Goal: Transaction & Acquisition: Purchase product/service

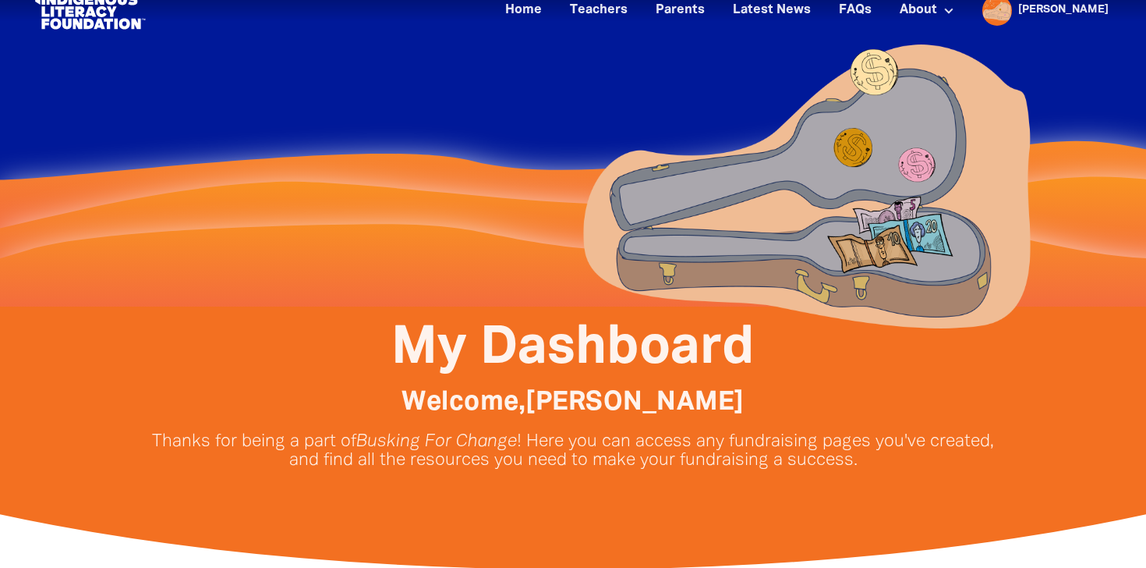
scroll to position [8, 0]
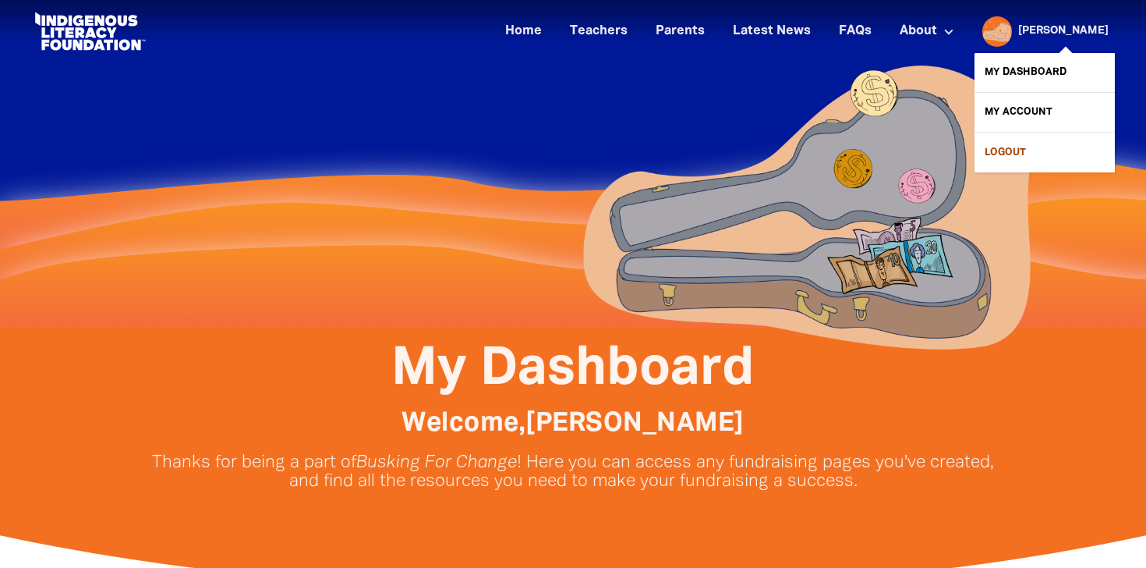
click at [1003, 145] on link "Logout" at bounding box center [1045, 152] width 140 height 39
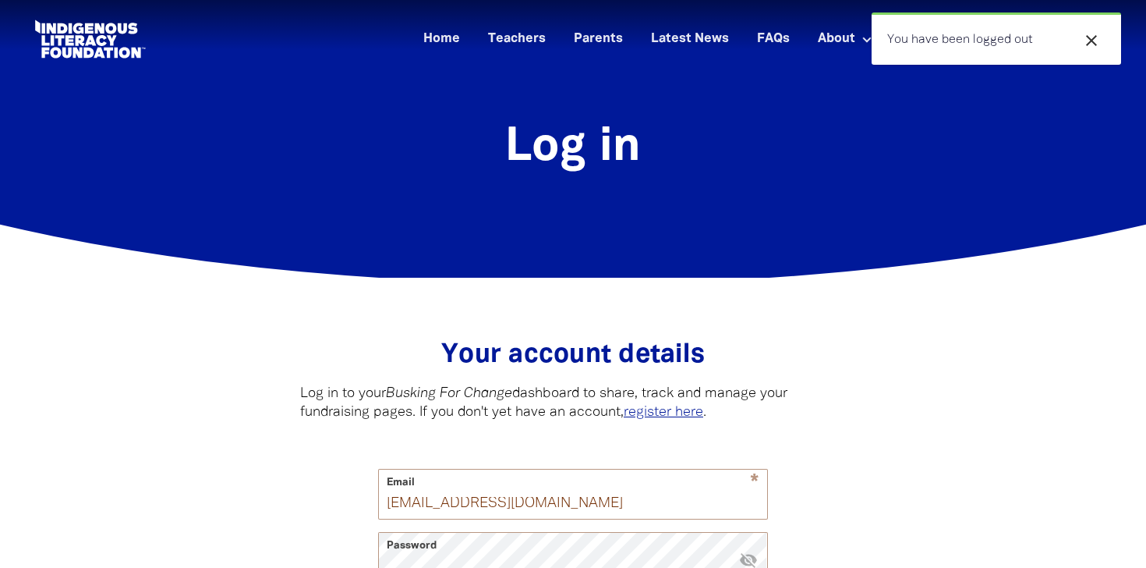
click at [1096, 36] on icon "close" at bounding box center [1091, 40] width 19 height 19
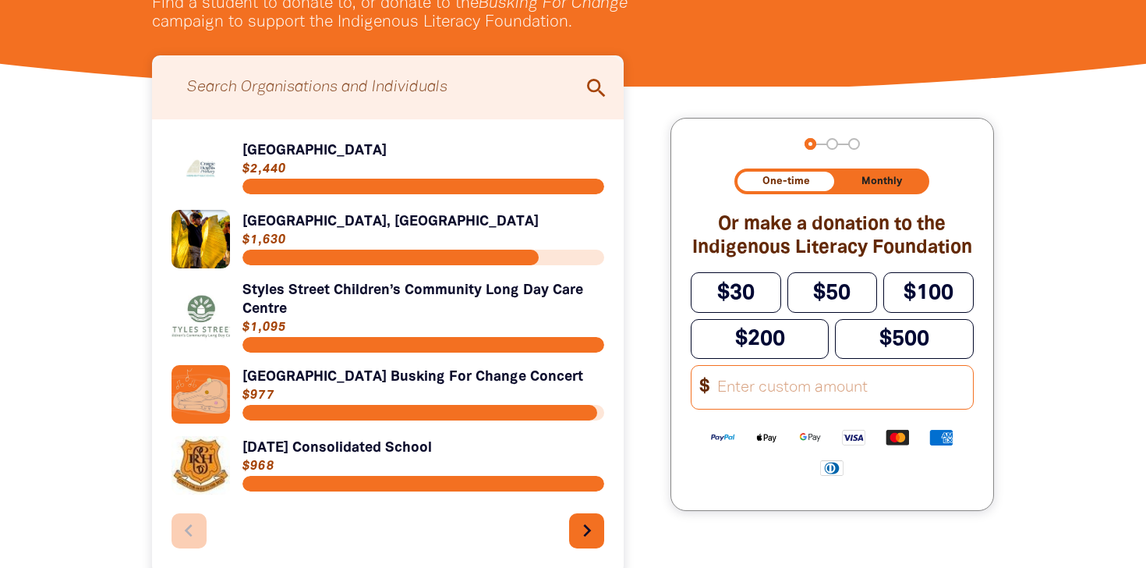
scroll to position [383, 0]
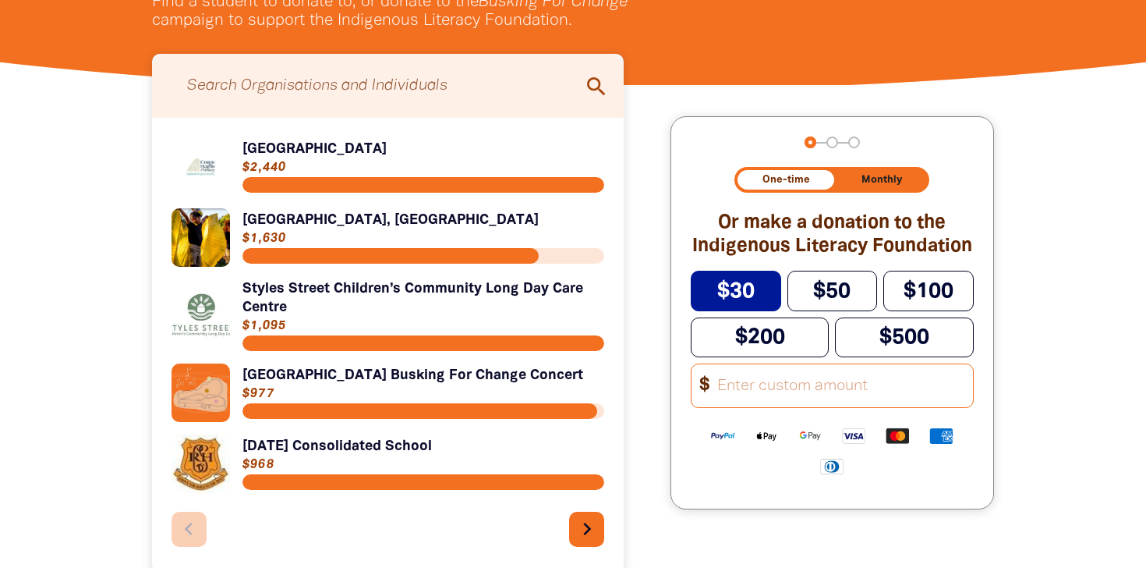
click at [748, 281] on span "$30" at bounding box center [735, 290] width 37 height 19
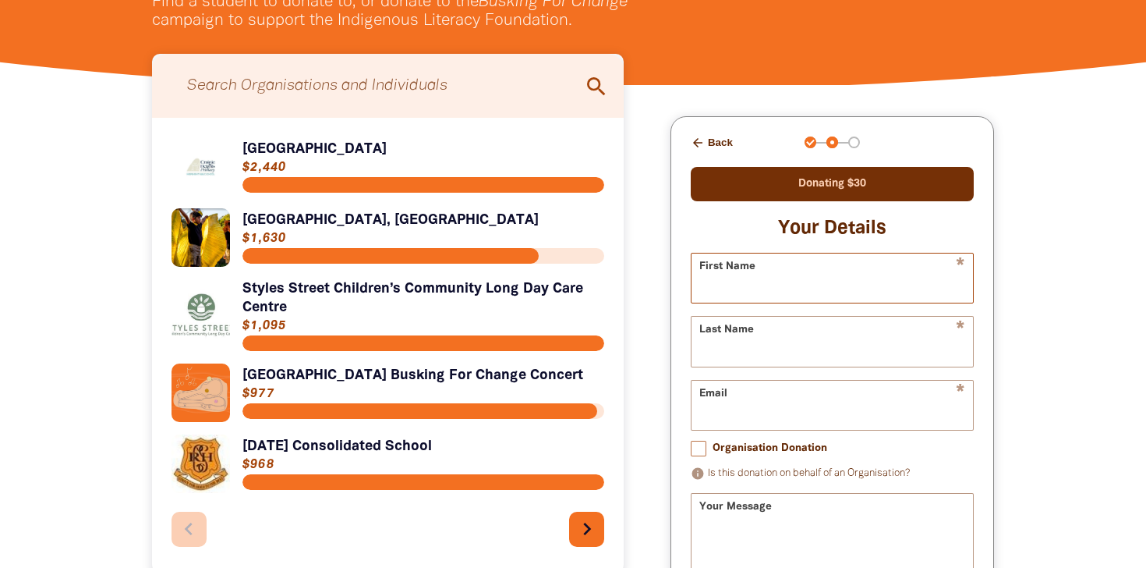
click at [824, 278] on input "First Name" at bounding box center [832, 277] width 281 height 49
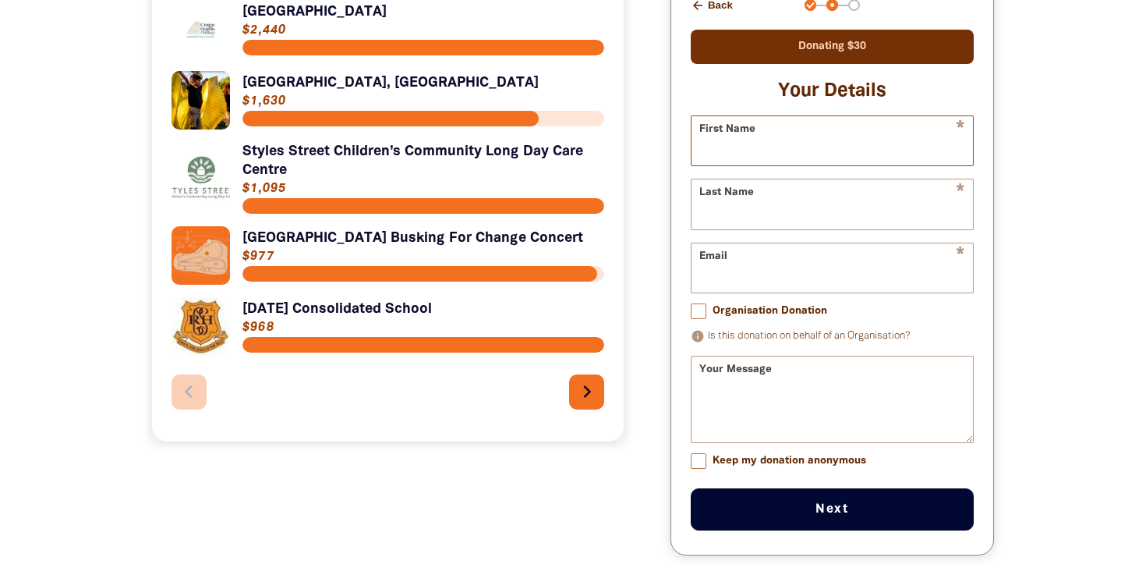
scroll to position [548, 0]
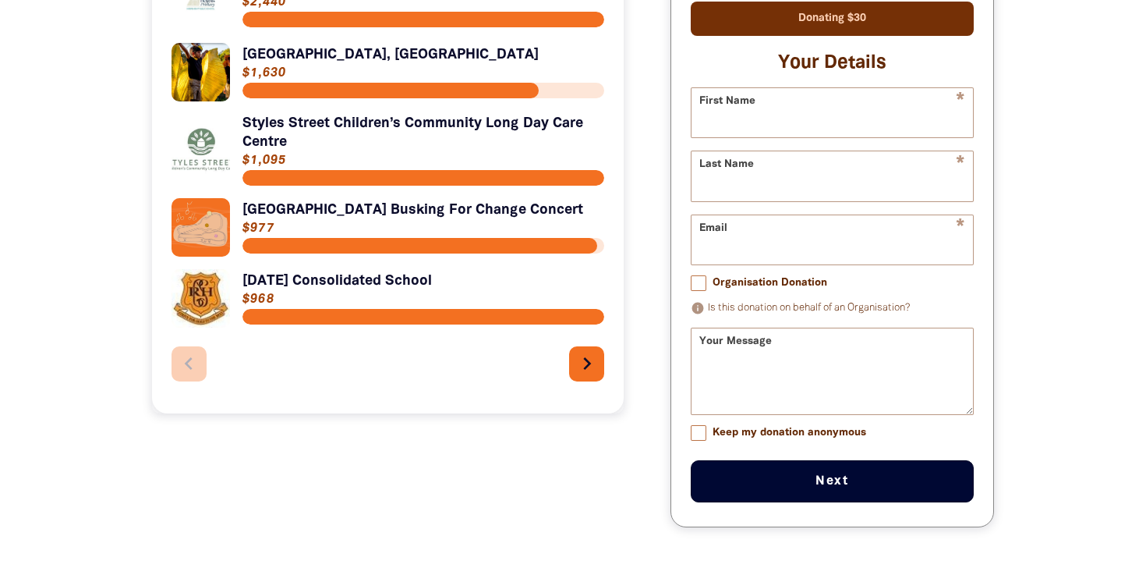
click at [699, 287] on form "* First Name * Last Name * Email Organisation Donation info Is this donation on…" at bounding box center [832, 294] width 283 height 415
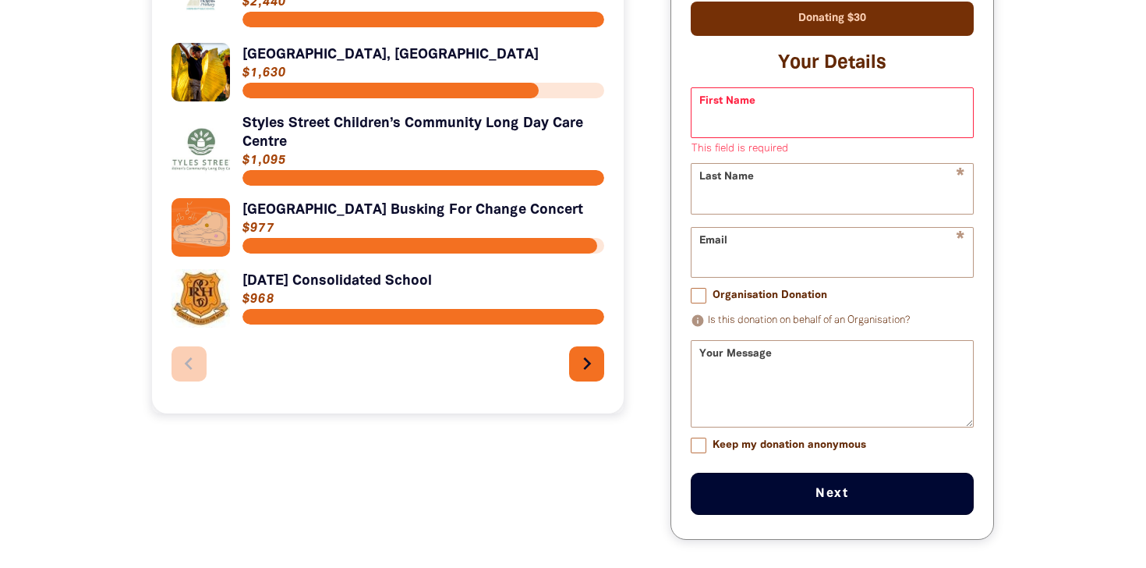
click at [699, 298] on input "Organisation Donation" at bounding box center [699, 296] width 16 height 16
checkbox input "true"
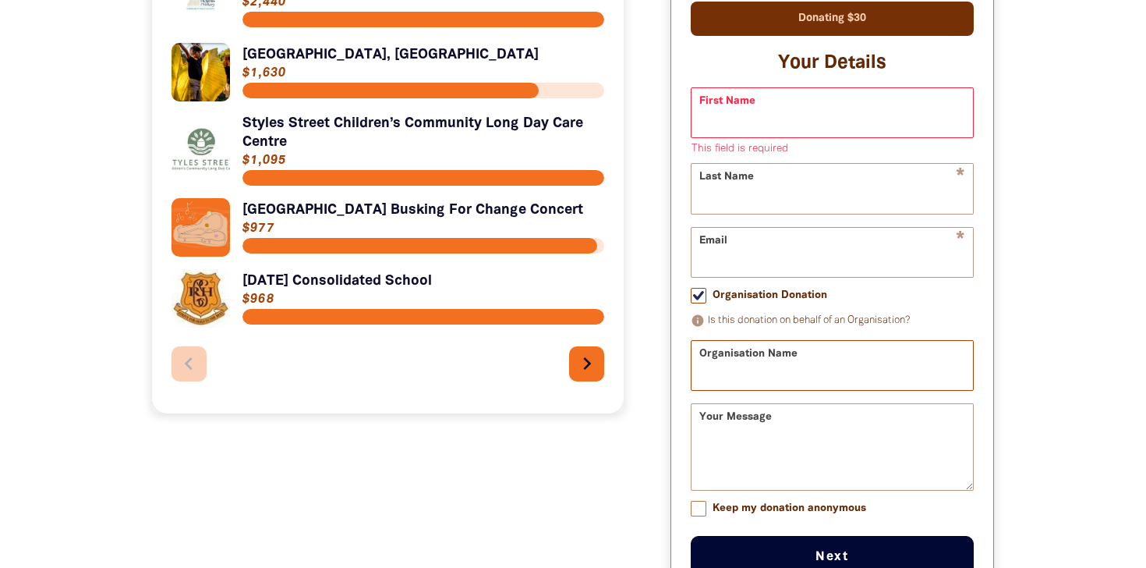
click at [784, 378] on input "Organisation Name" at bounding box center [832, 365] width 281 height 49
type input "[PERSON_NAME]"
type input "[EMAIL_ADDRESS][DOMAIN_NAME]"
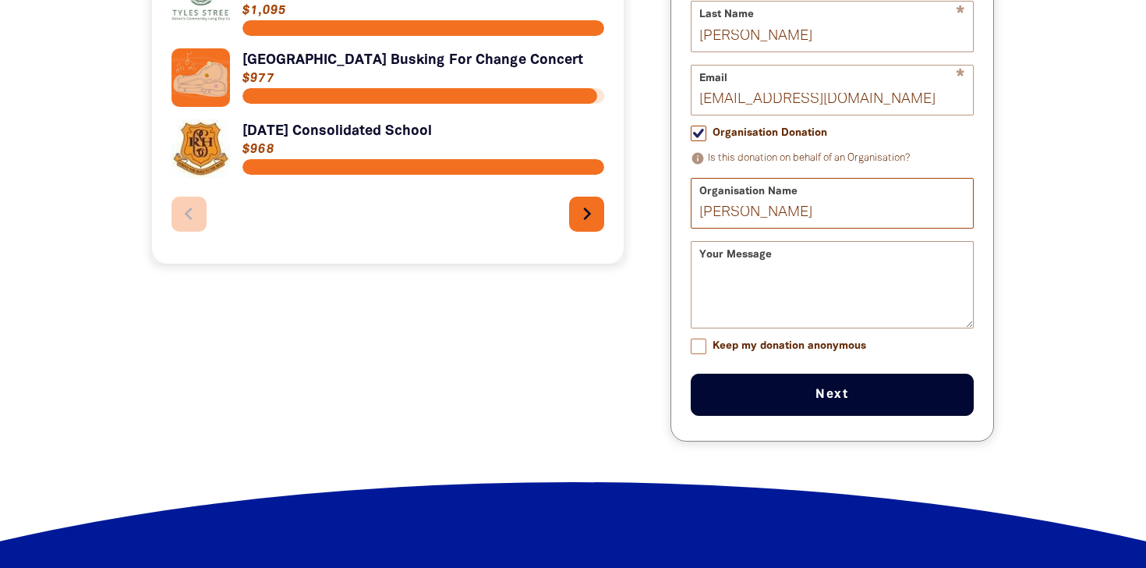
scroll to position [719, 0]
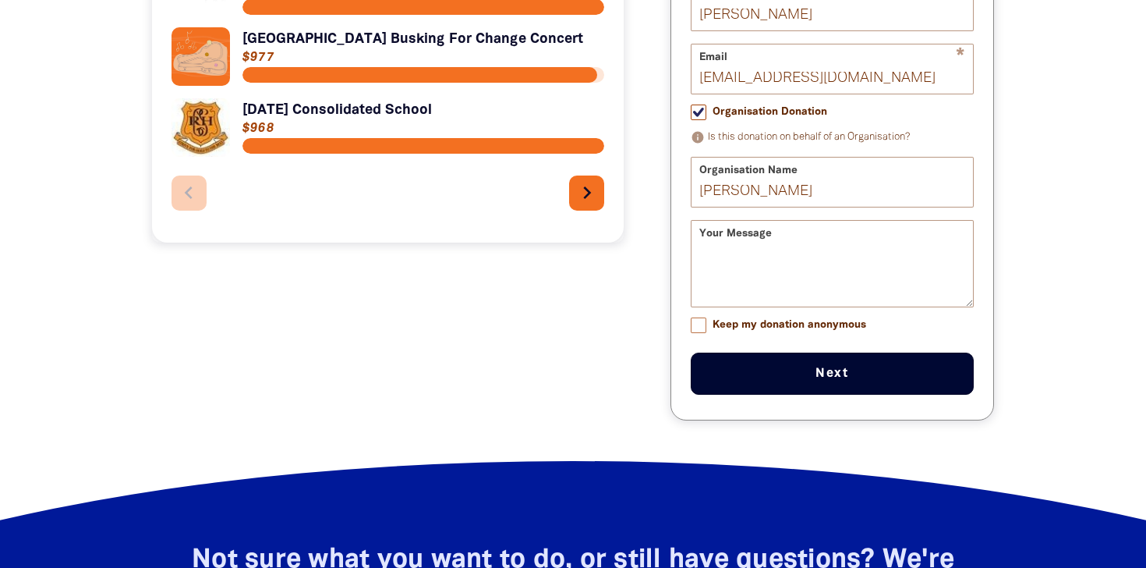
click at [821, 377] on button "Next chevron_right" at bounding box center [832, 373] width 283 height 42
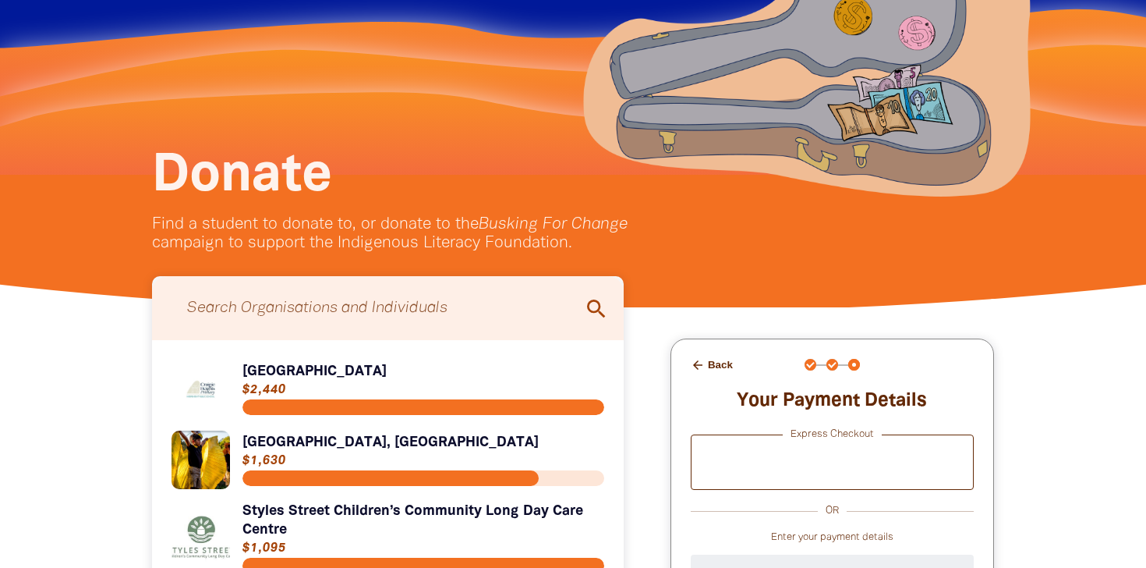
scroll to position [160, 0]
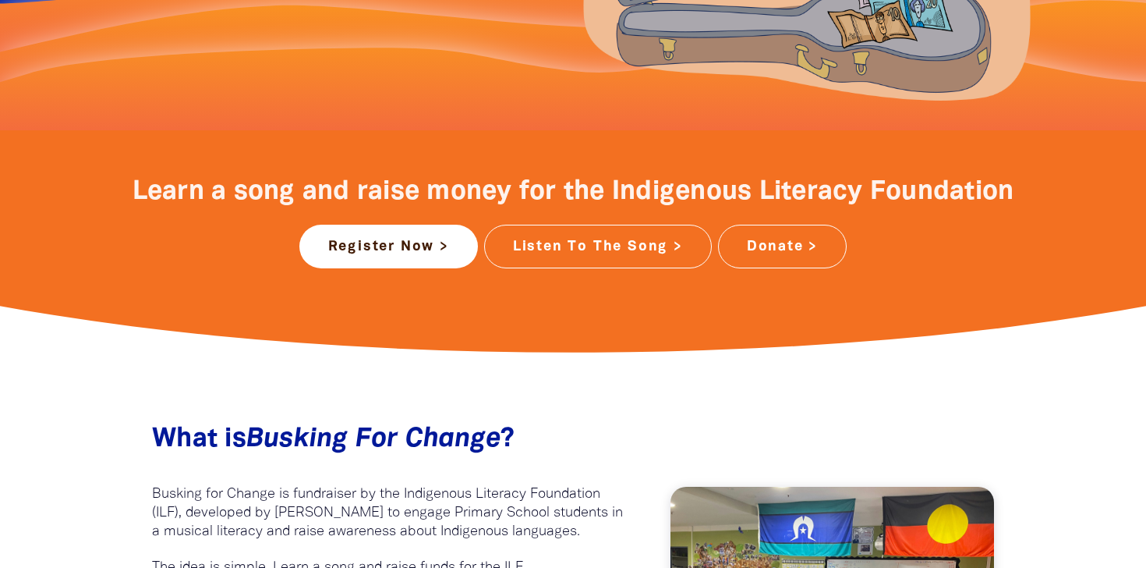
scroll to position [526, 0]
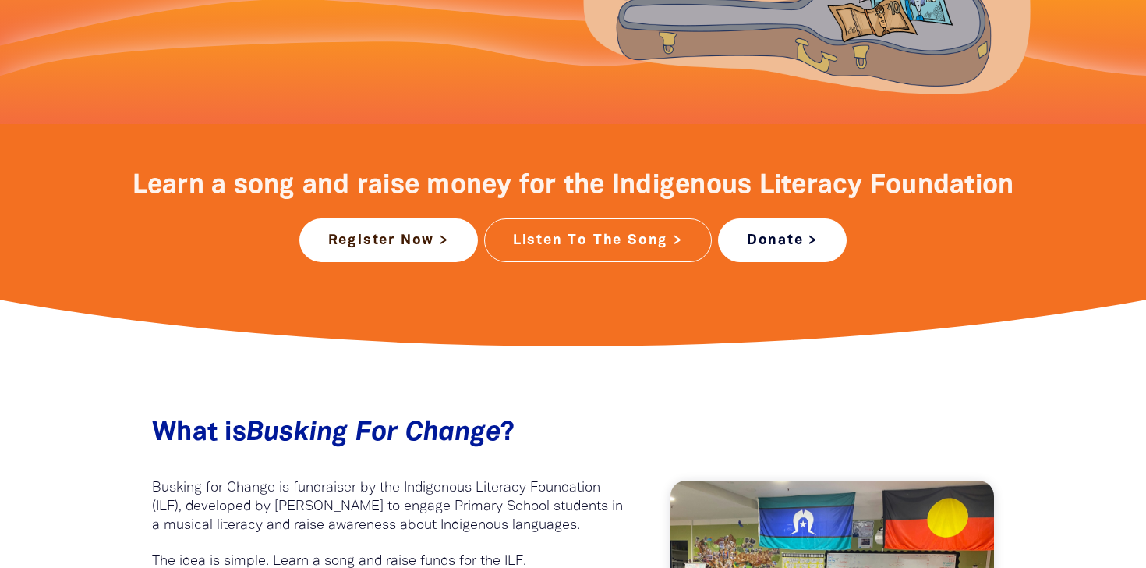
click at [770, 238] on link "Donate >" at bounding box center [782, 240] width 129 height 44
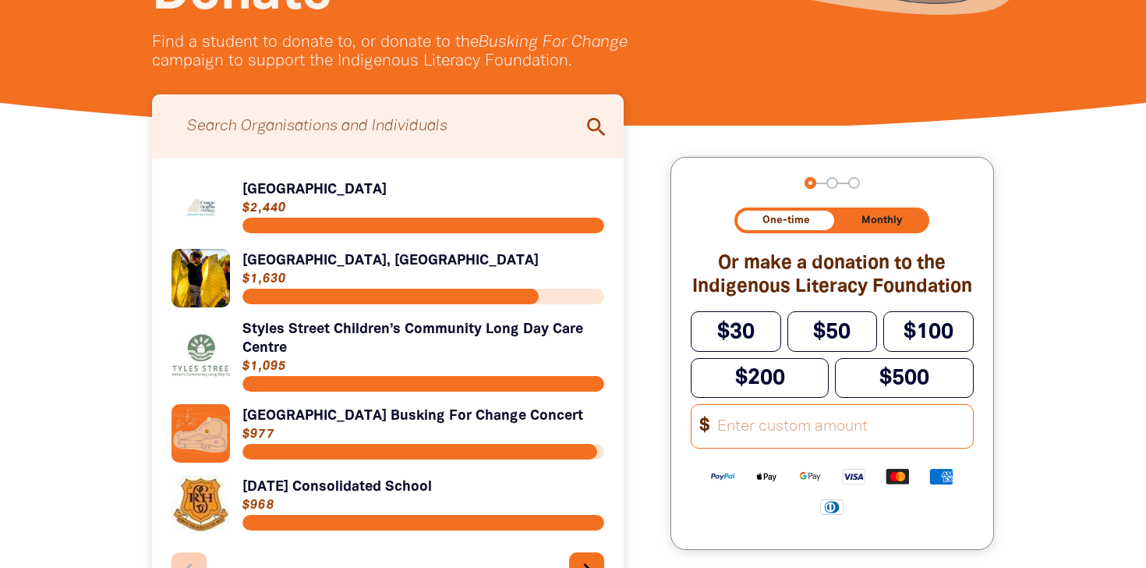
scroll to position [342, 0]
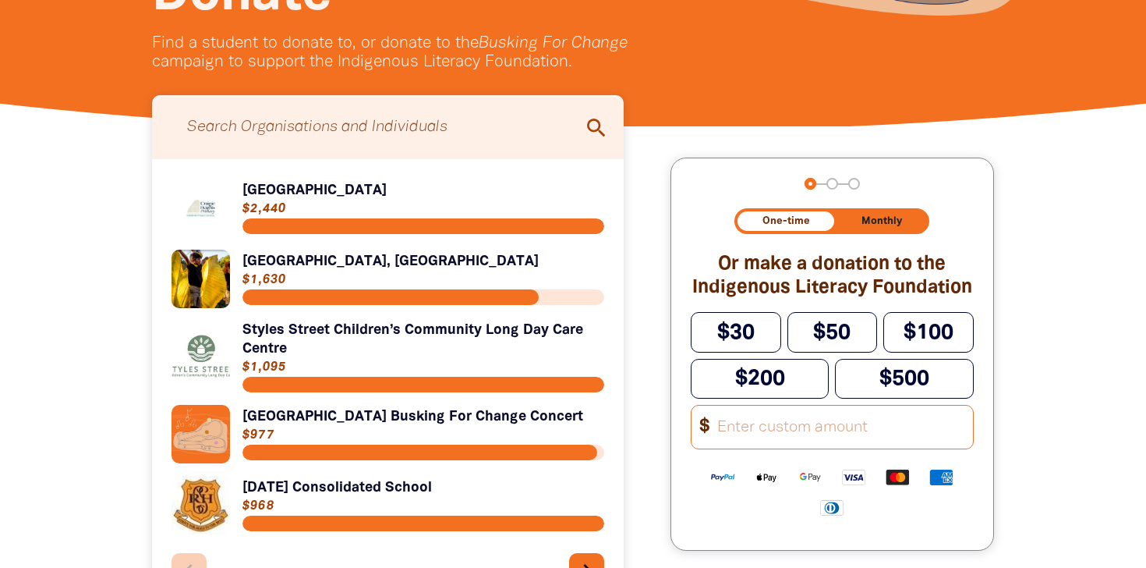
click at [469, 136] on input "Search for individuals and teams:" at bounding box center [388, 127] width 441 height 48
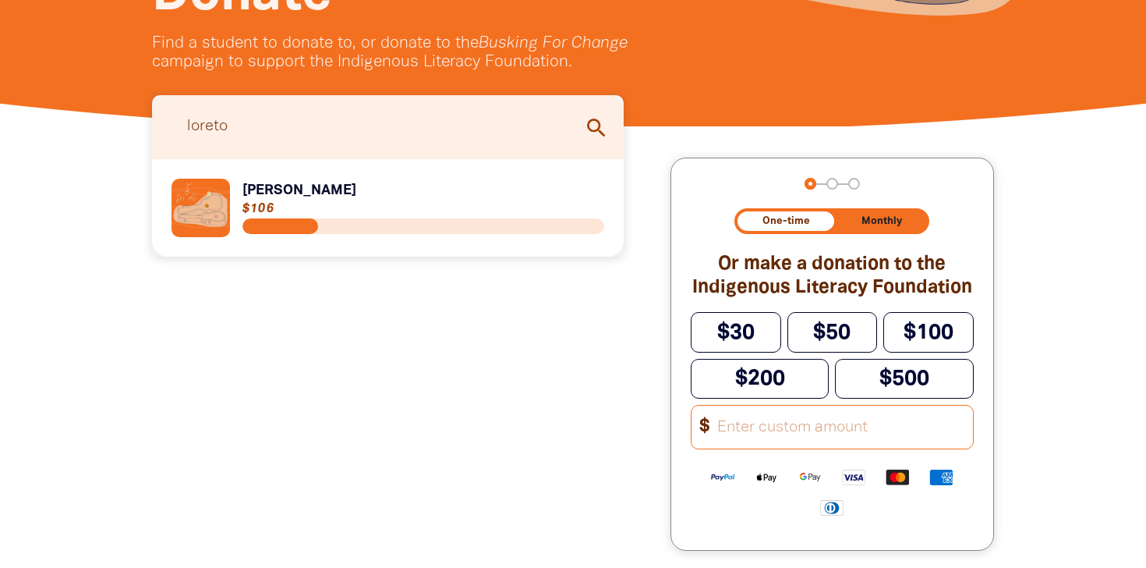
type input "loreto"
click at [260, 186] on link "Link to [PERSON_NAME]" at bounding box center [388, 208] width 433 height 58
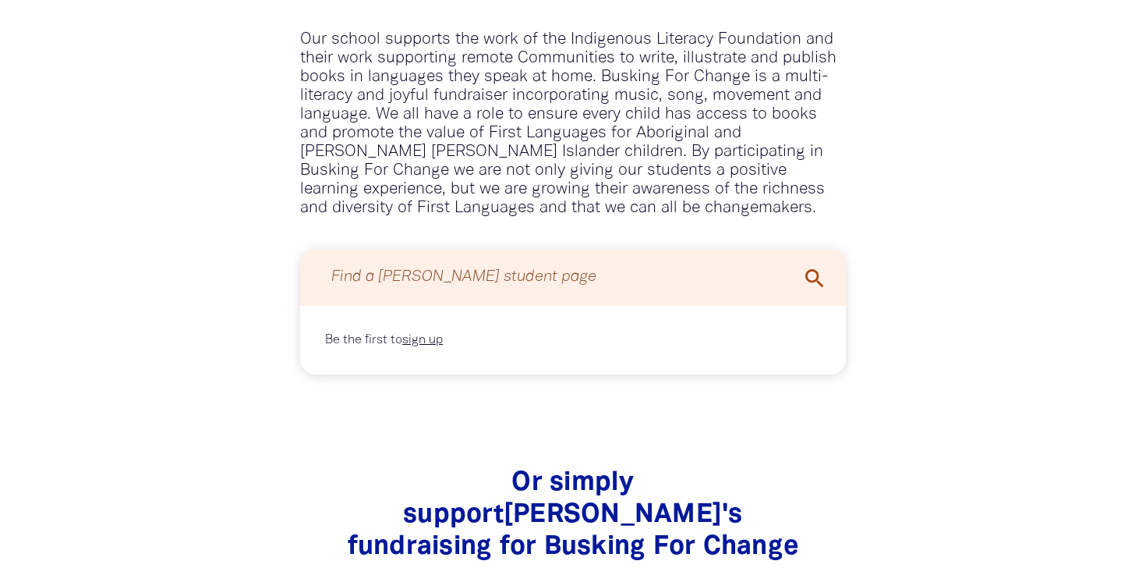
scroll to position [1091, 0]
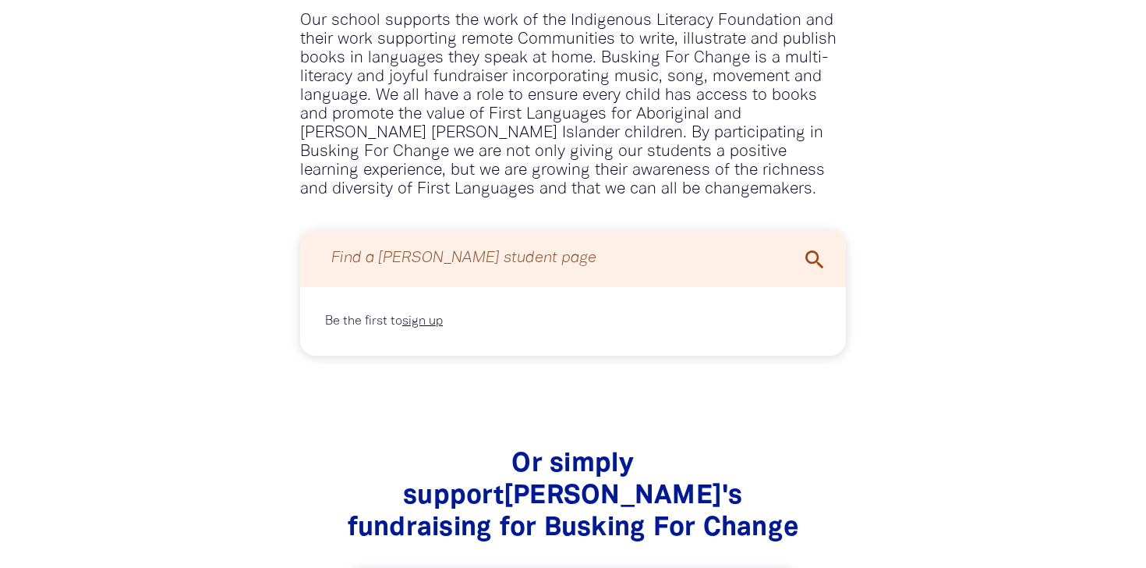
click at [528, 274] on input "Find a [PERSON_NAME] student page" at bounding box center [573, 258] width 515 height 41
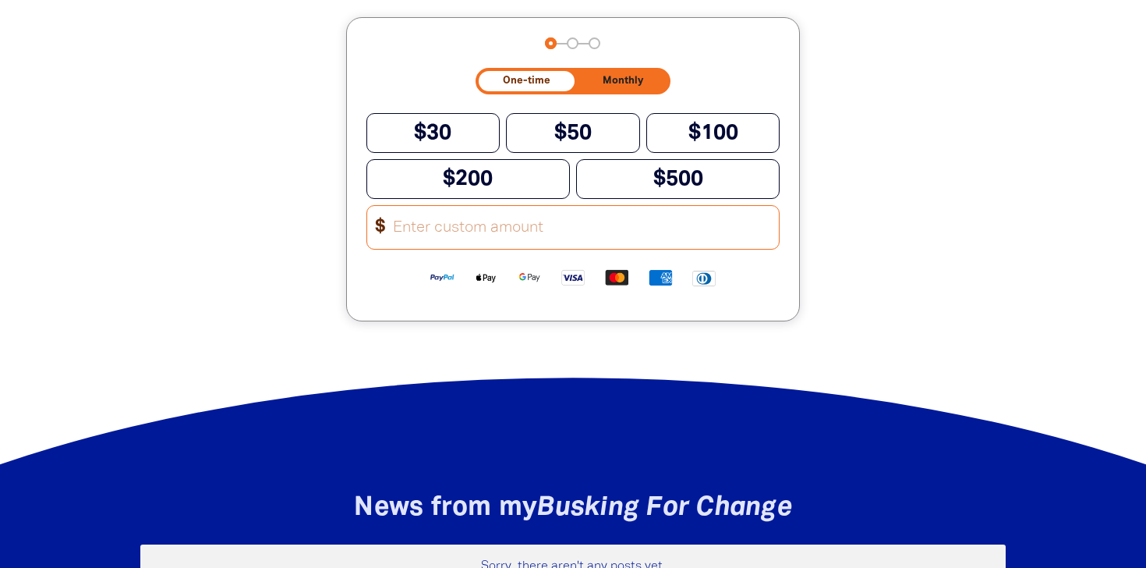
scroll to position [1642, 0]
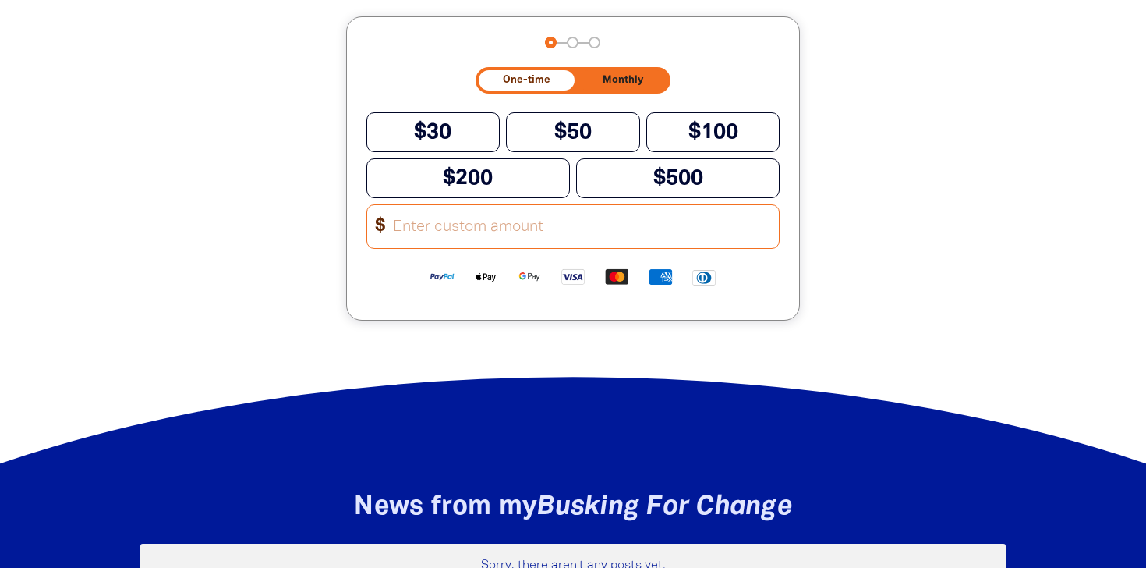
click at [581, 205] on input "Other Amount" at bounding box center [581, 226] width 396 height 43
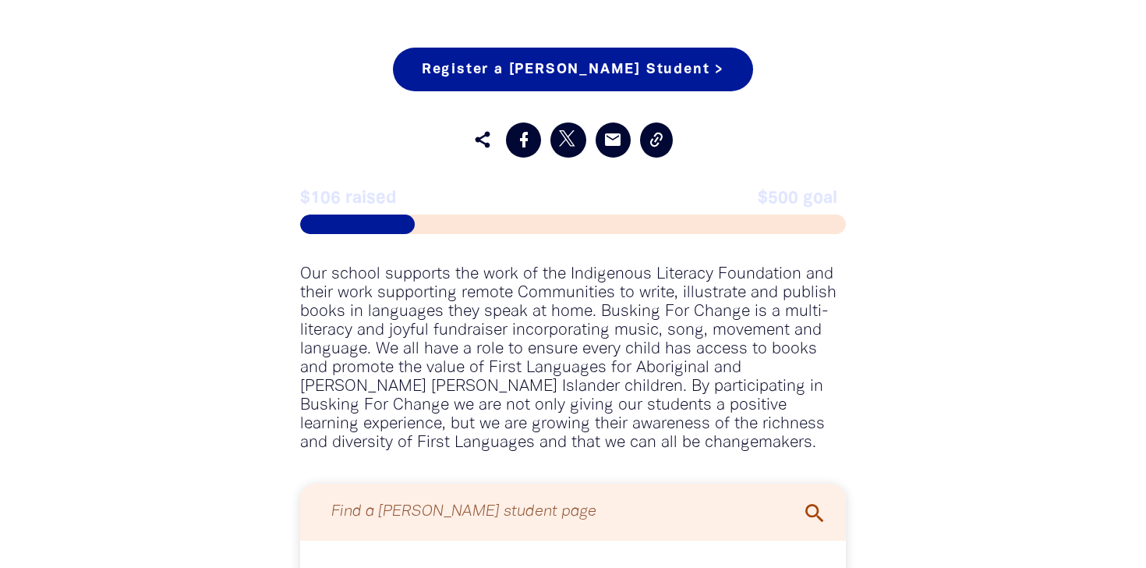
scroll to position [839, 0]
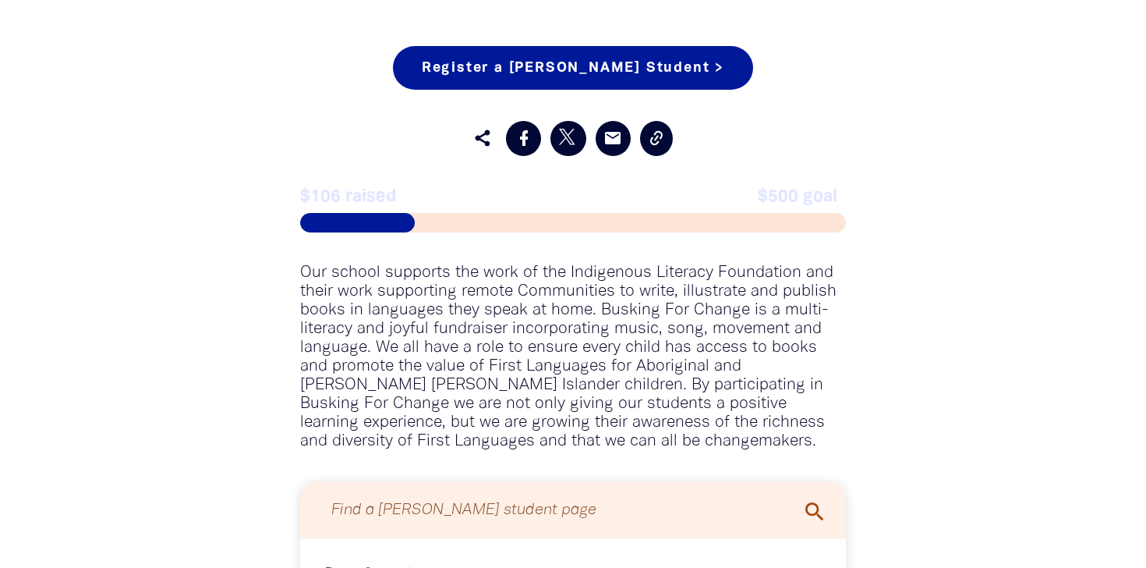
click at [345, 227] on span at bounding box center [357, 222] width 115 height 19
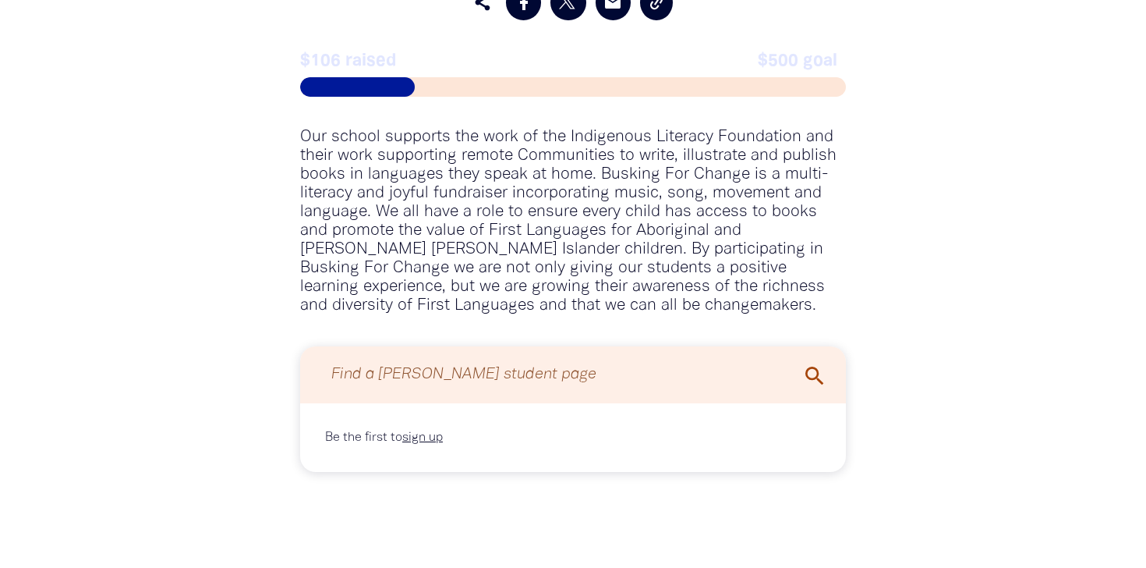
scroll to position [982, 0]
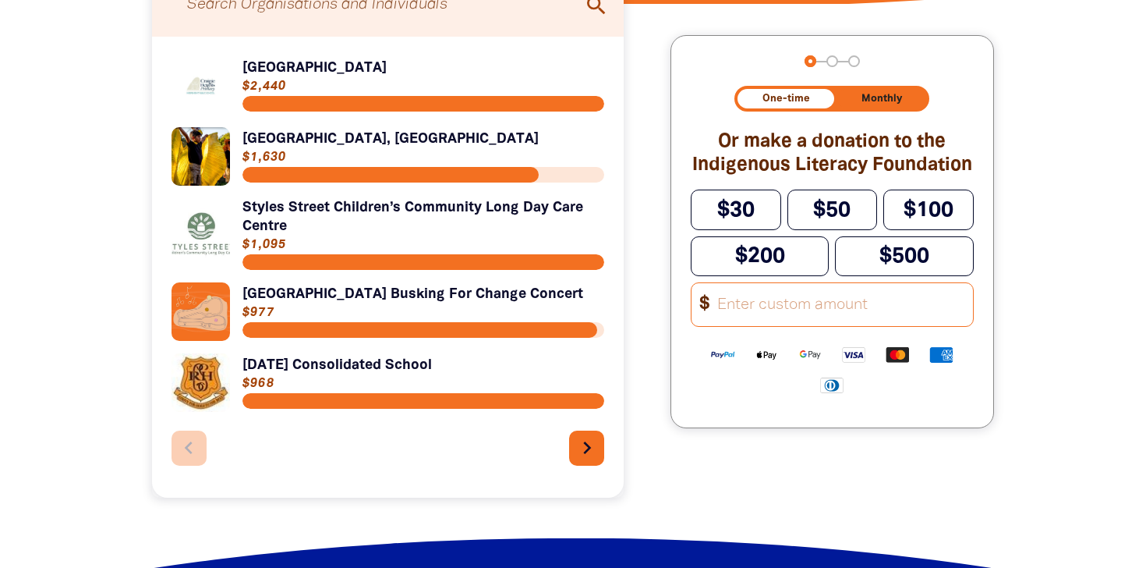
scroll to position [473, 0]
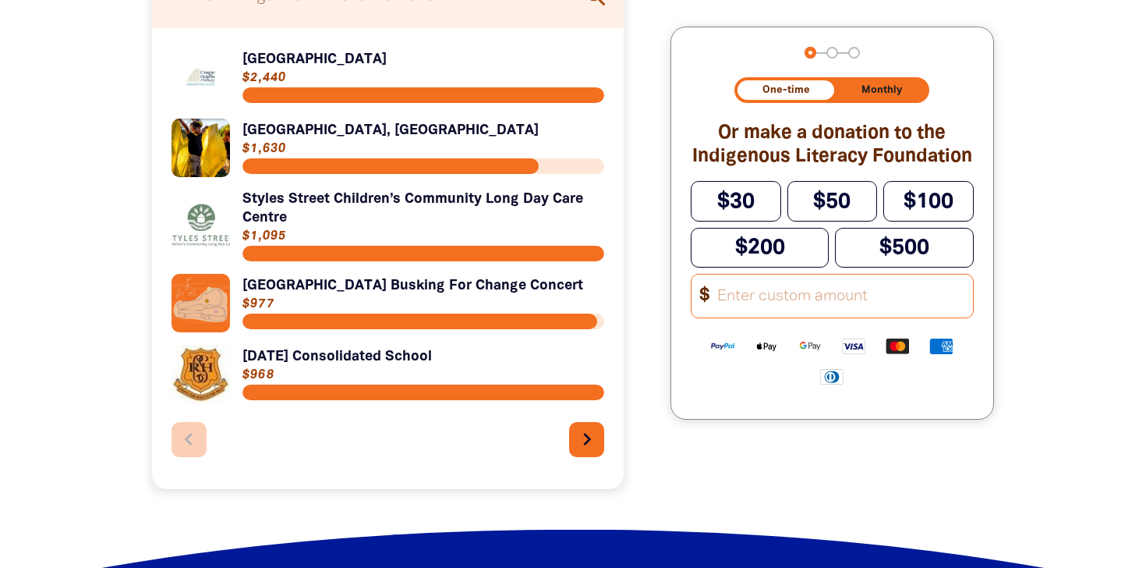
click at [727, 344] on img "Available payment methods" at bounding box center [723, 346] width 44 height 18
click at [760, 352] on img "Available payment methods" at bounding box center [767, 346] width 44 height 18
click at [761, 352] on img "Available payment methods" at bounding box center [767, 346] width 44 height 18
click at [759, 352] on img "Available payment methods" at bounding box center [767, 346] width 44 height 18
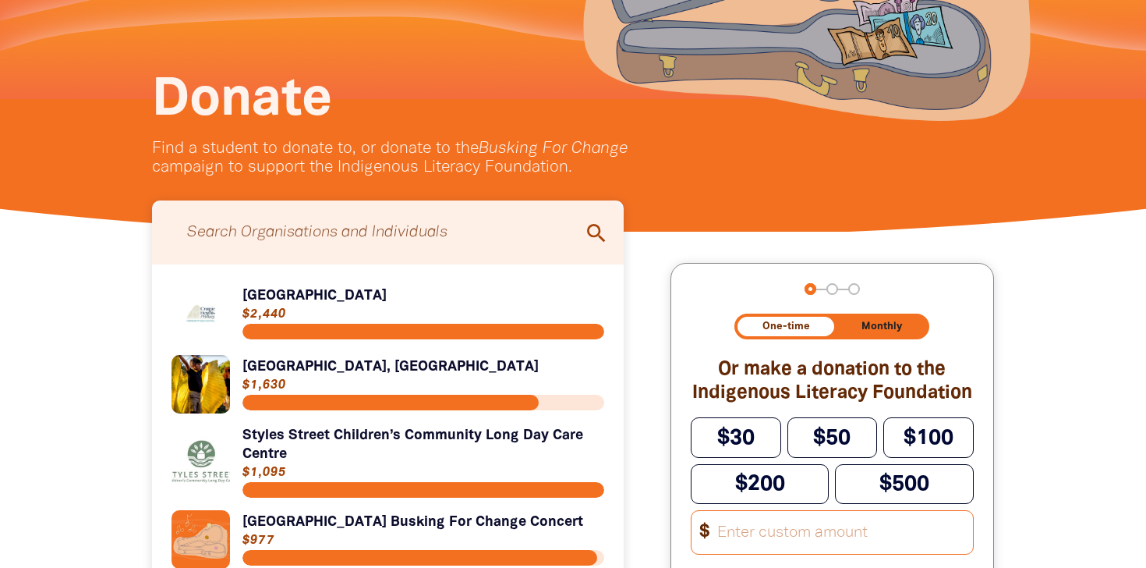
scroll to position [239, 0]
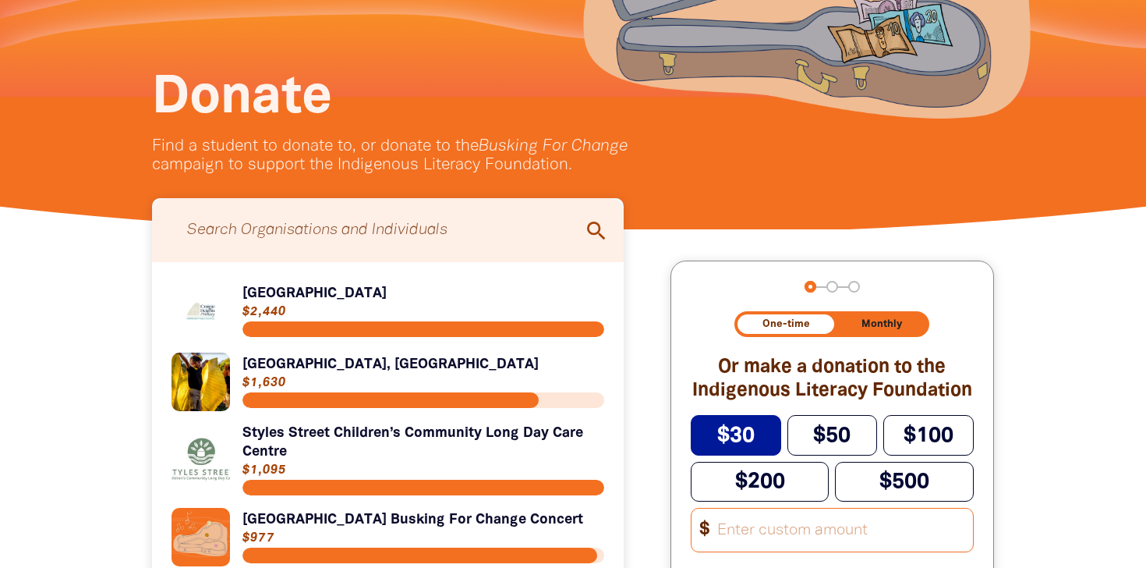
click at [765, 439] on button "$30" at bounding box center [736, 435] width 90 height 40
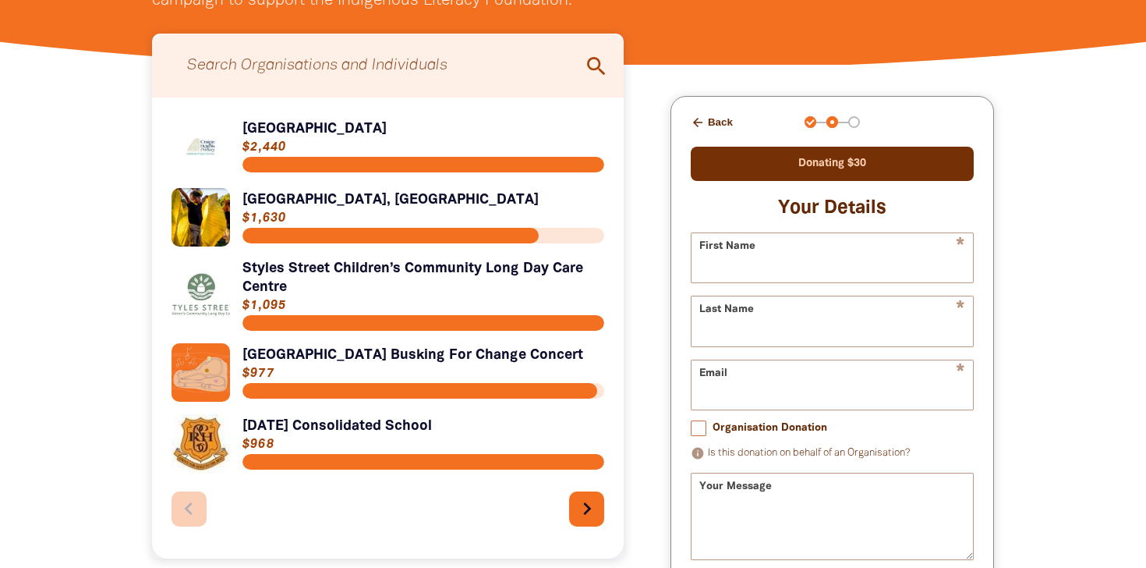
scroll to position [412, 0]
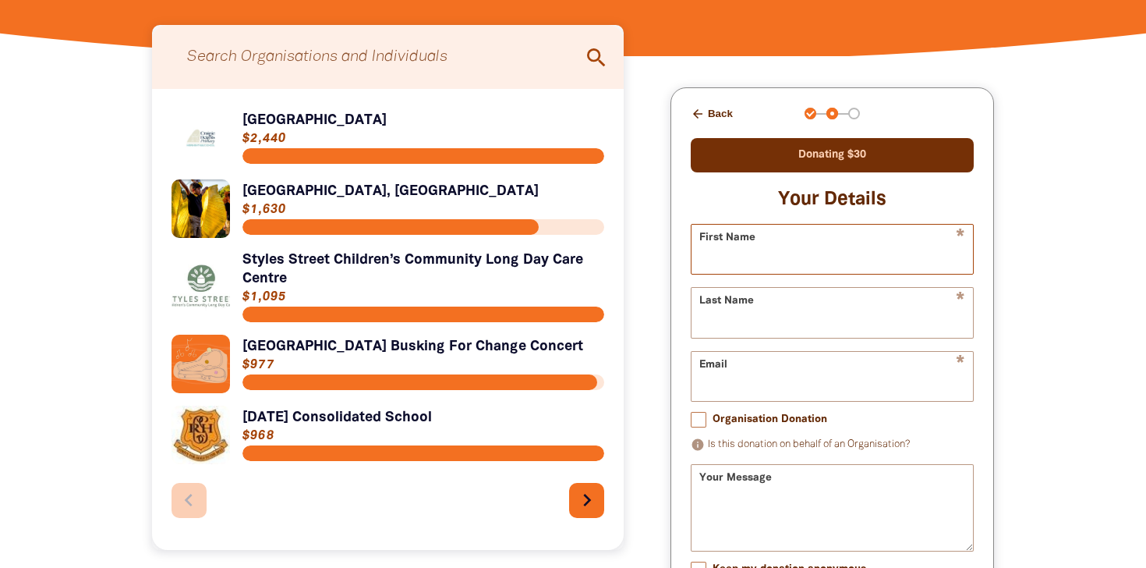
click at [858, 247] on input "First Name" at bounding box center [832, 249] width 281 height 49
type input "[PERSON_NAME]"
type input "[EMAIL_ADDRESS][DOMAIN_NAME]"
click at [706, 426] on input "Organisation Donation" at bounding box center [699, 420] width 16 height 16
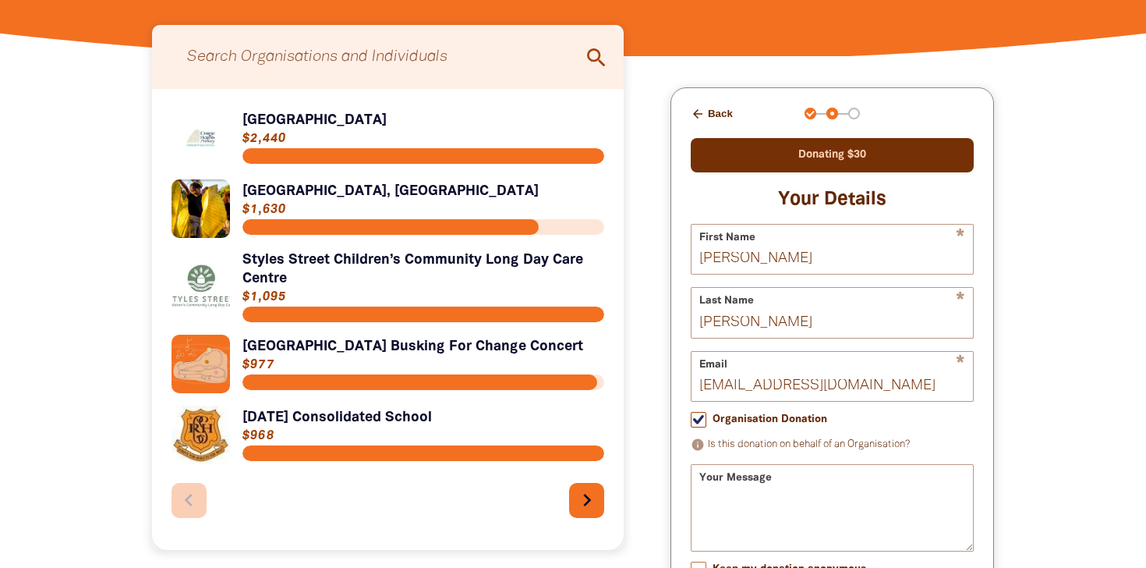
checkbox input "true"
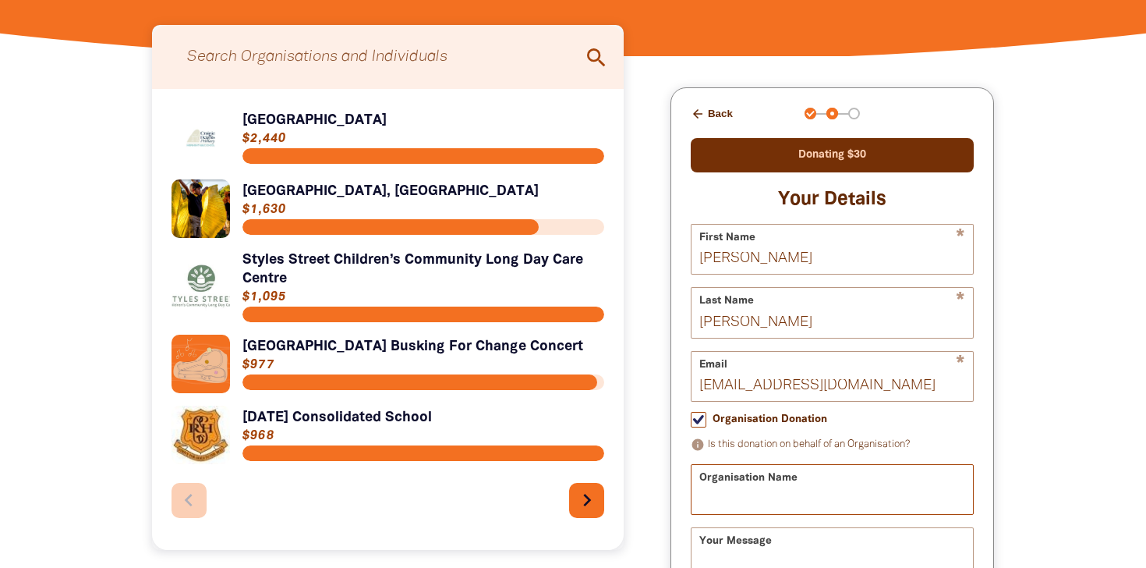
click at [802, 500] on input "Organisation Name" at bounding box center [832, 489] width 281 height 49
type input "[PERSON_NAME]"
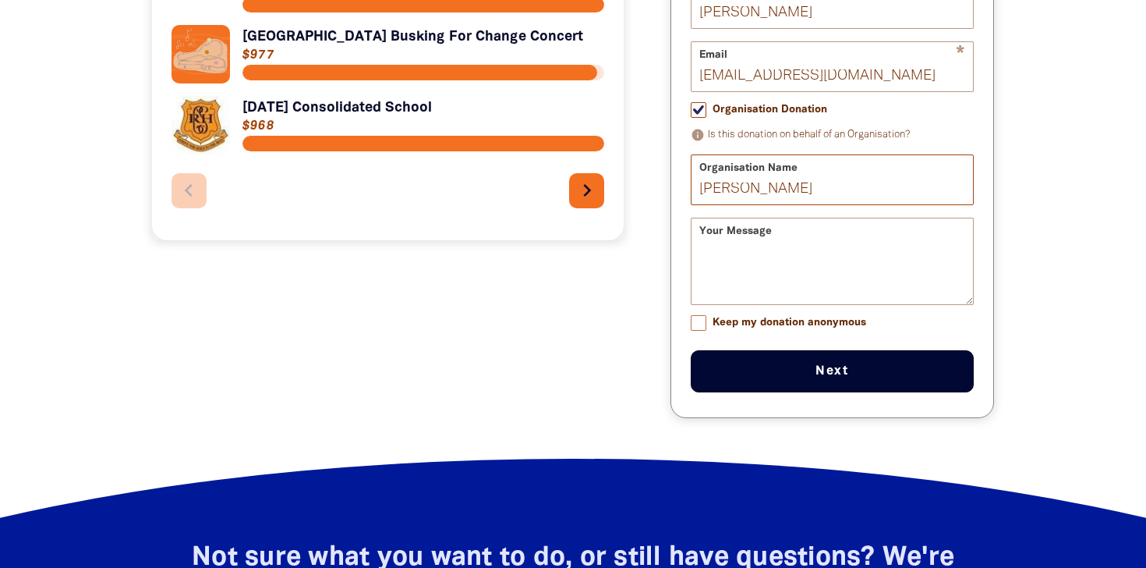
scroll to position [724, 0]
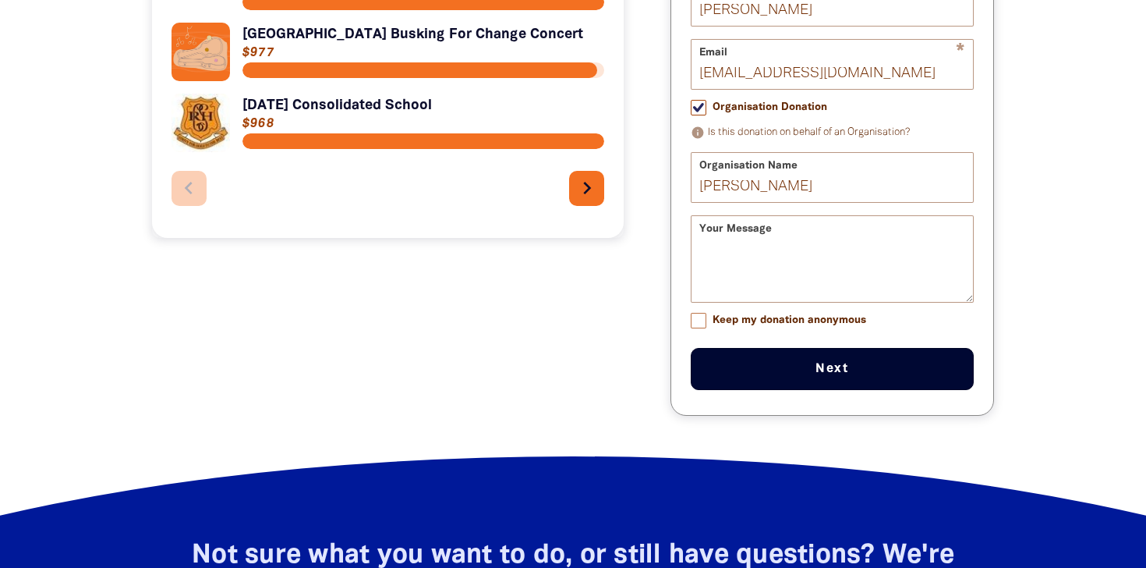
click at [818, 377] on button "Next chevron_right" at bounding box center [832, 369] width 283 height 42
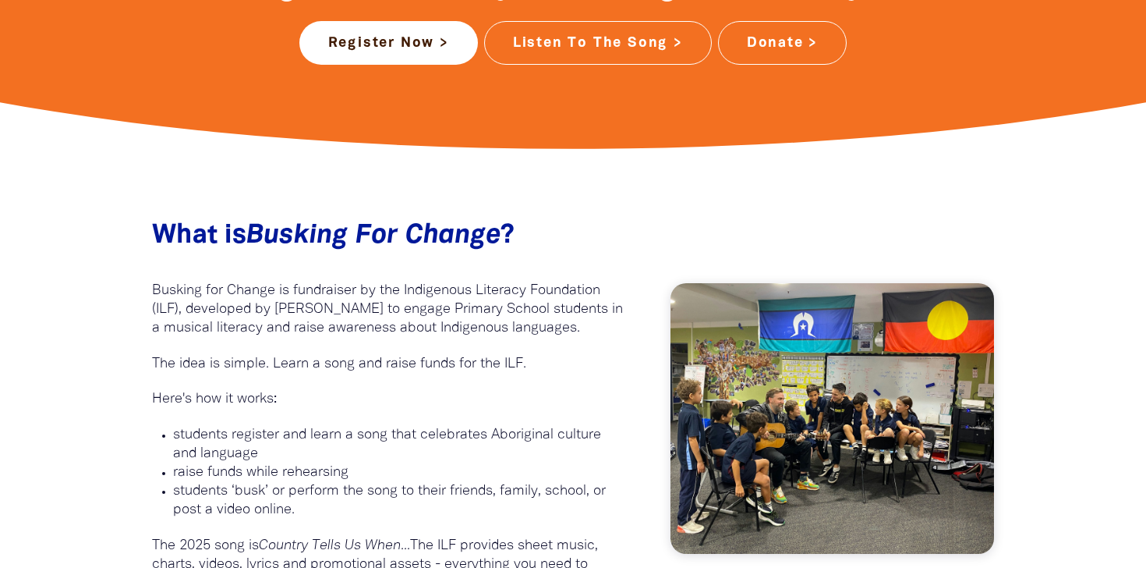
scroll to position [526, 0]
